Goal: Use online tool/utility: Utilize a website feature to perform a specific function

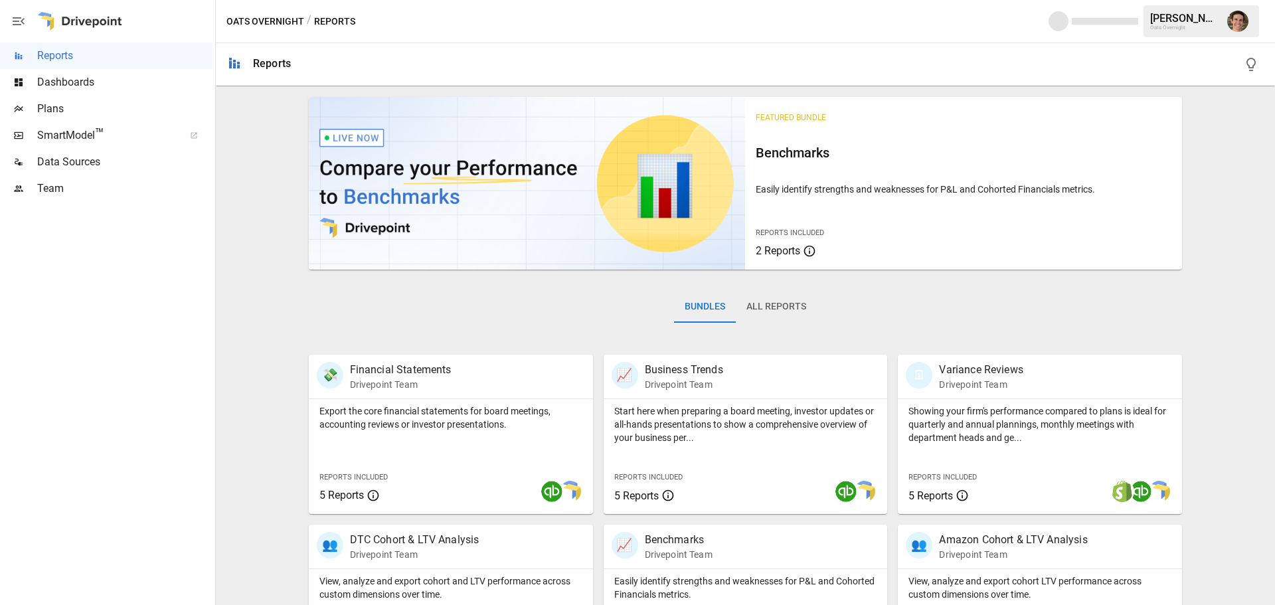
click at [78, 138] on span "SmartModel ™" at bounding box center [106, 136] width 138 height 16
click at [86, 110] on span "Plans" at bounding box center [124, 109] width 175 height 16
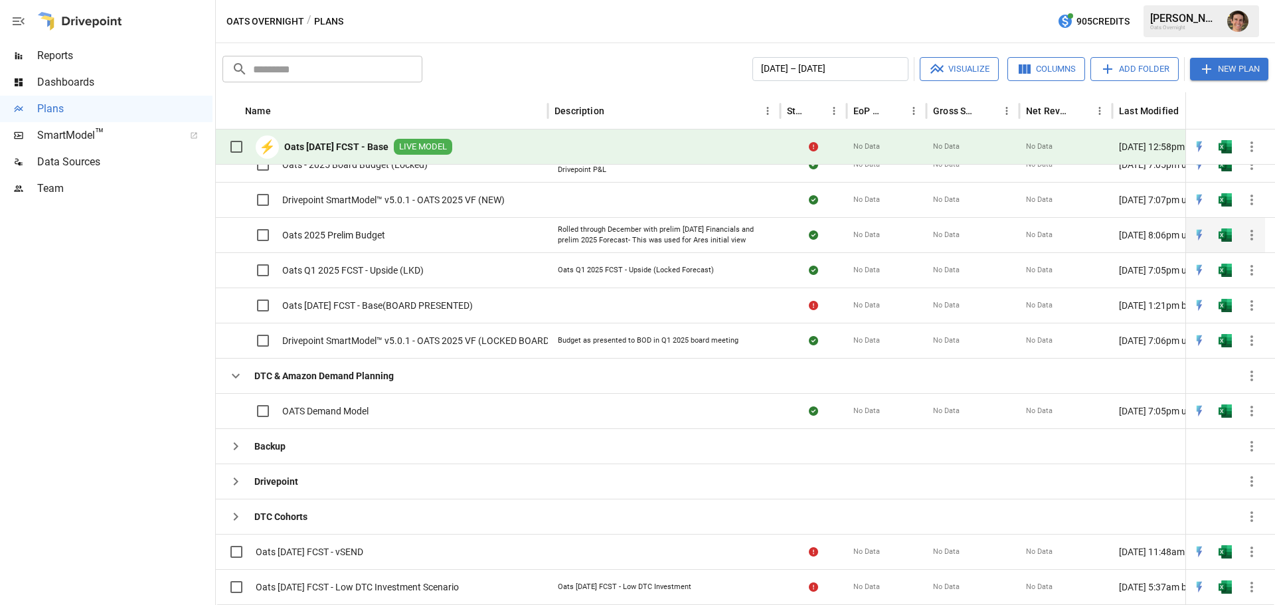
scroll to position [837, 0]
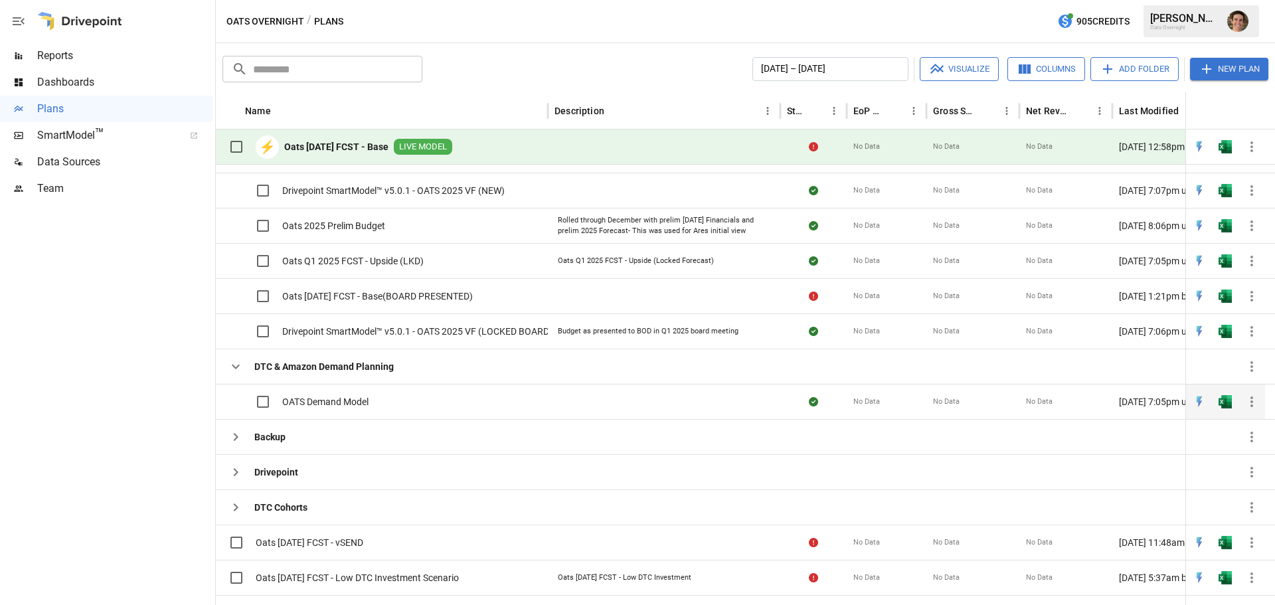
click at [325, 399] on span "OATS Demand Model" at bounding box center [325, 401] width 86 height 13
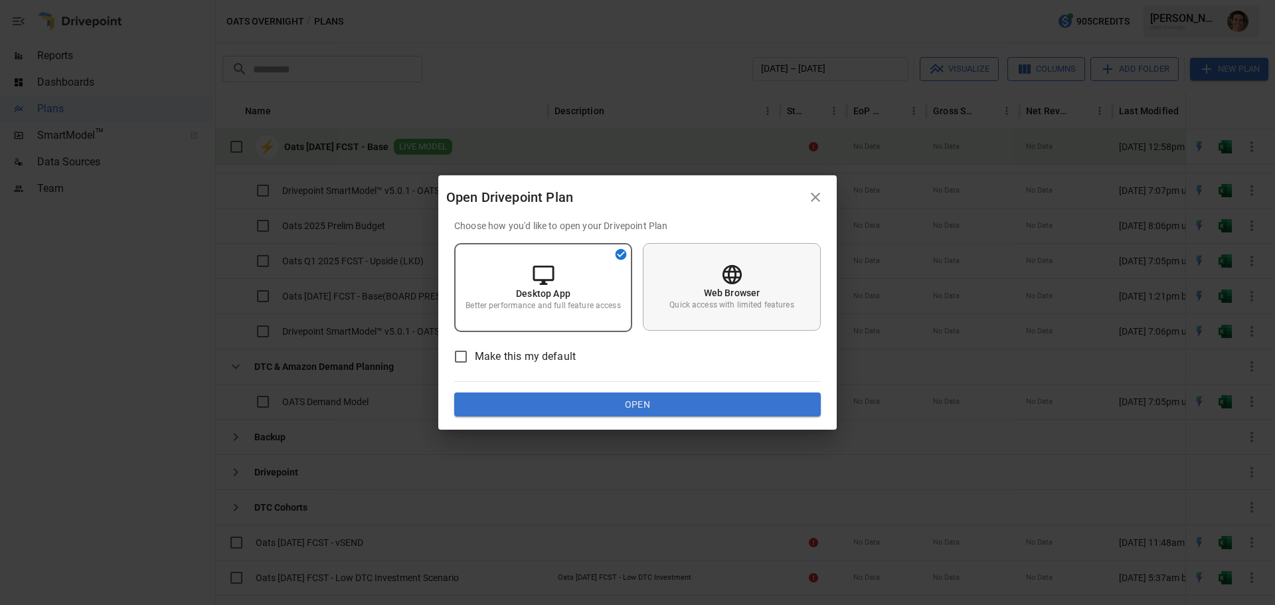
click at [721, 306] on p "Quick access with limited features" at bounding box center [732, 305] width 124 height 11
click at [596, 310] on p "Better performance and full feature access" at bounding box center [543, 305] width 155 height 11
click at [612, 403] on button "Open" at bounding box center [637, 405] width 367 height 24
